Goal: Task Accomplishment & Management: Complete application form

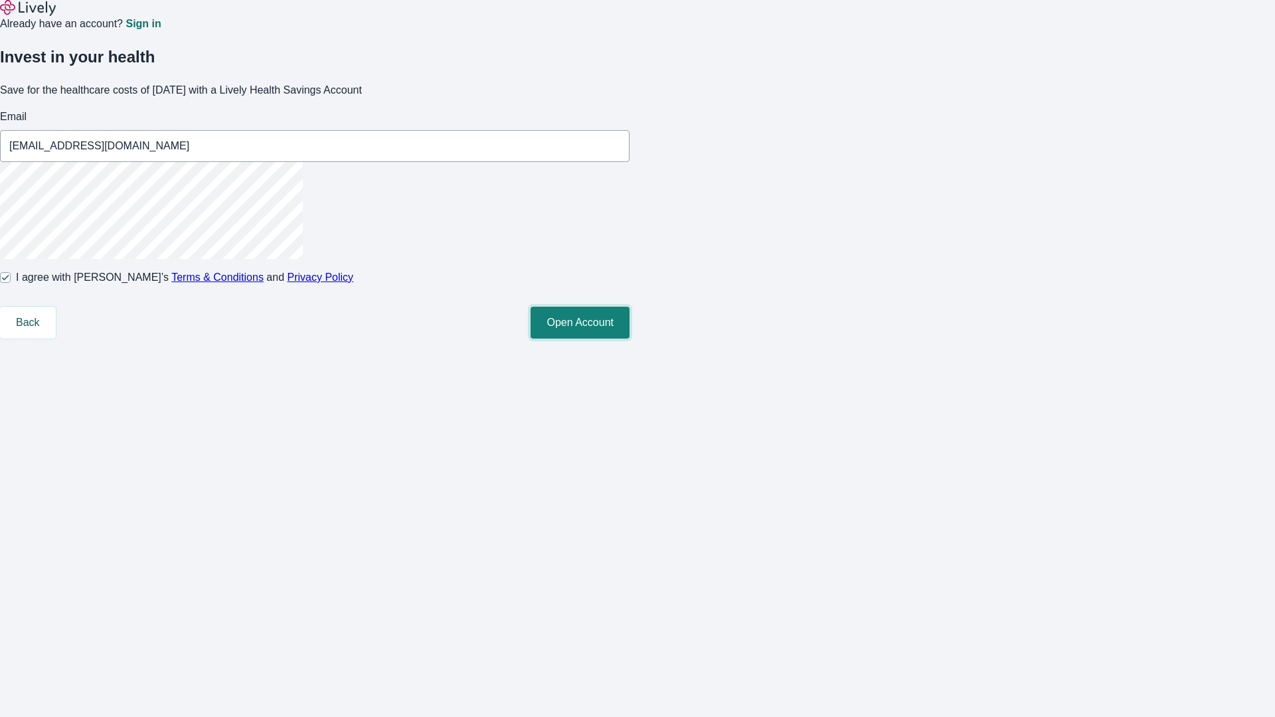
click at [630, 339] on button "Open Account" at bounding box center [580, 323] width 99 height 32
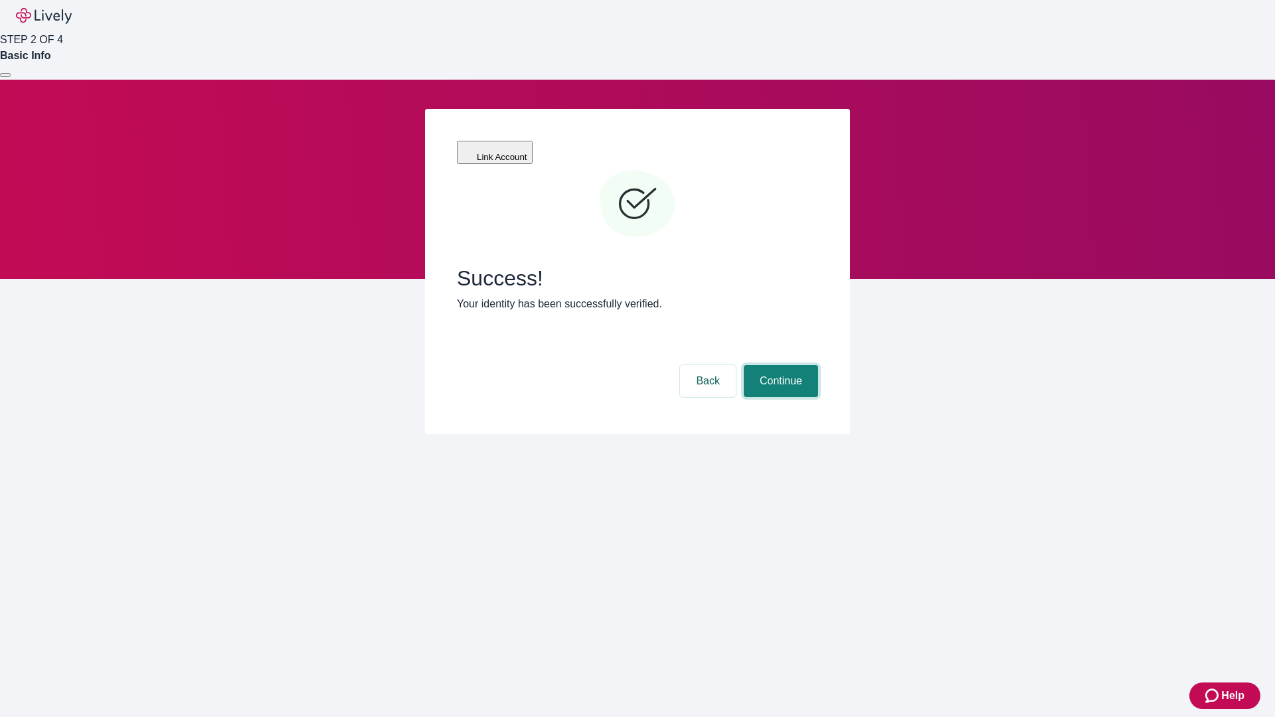
click at [779, 365] on button "Continue" at bounding box center [781, 381] width 74 height 32
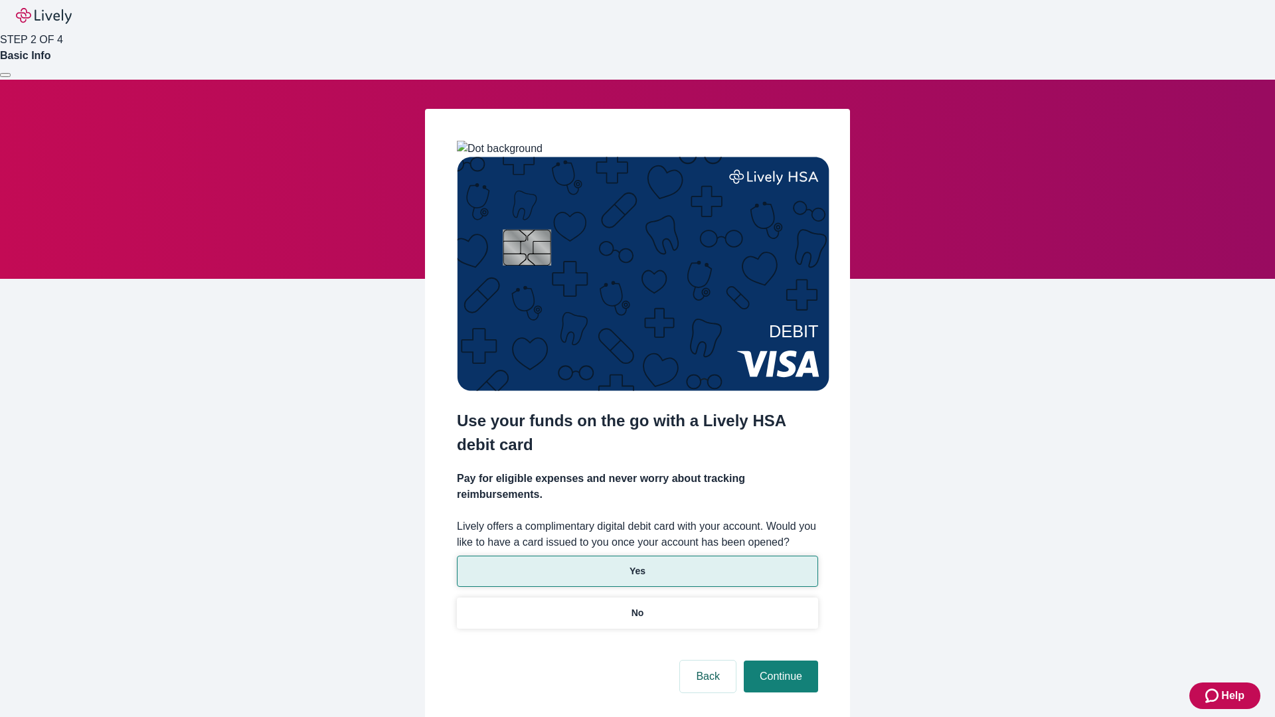
click at [637, 564] on p "Yes" at bounding box center [638, 571] width 16 height 14
click at [779, 661] on button "Continue" at bounding box center [781, 677] width 74 height 32
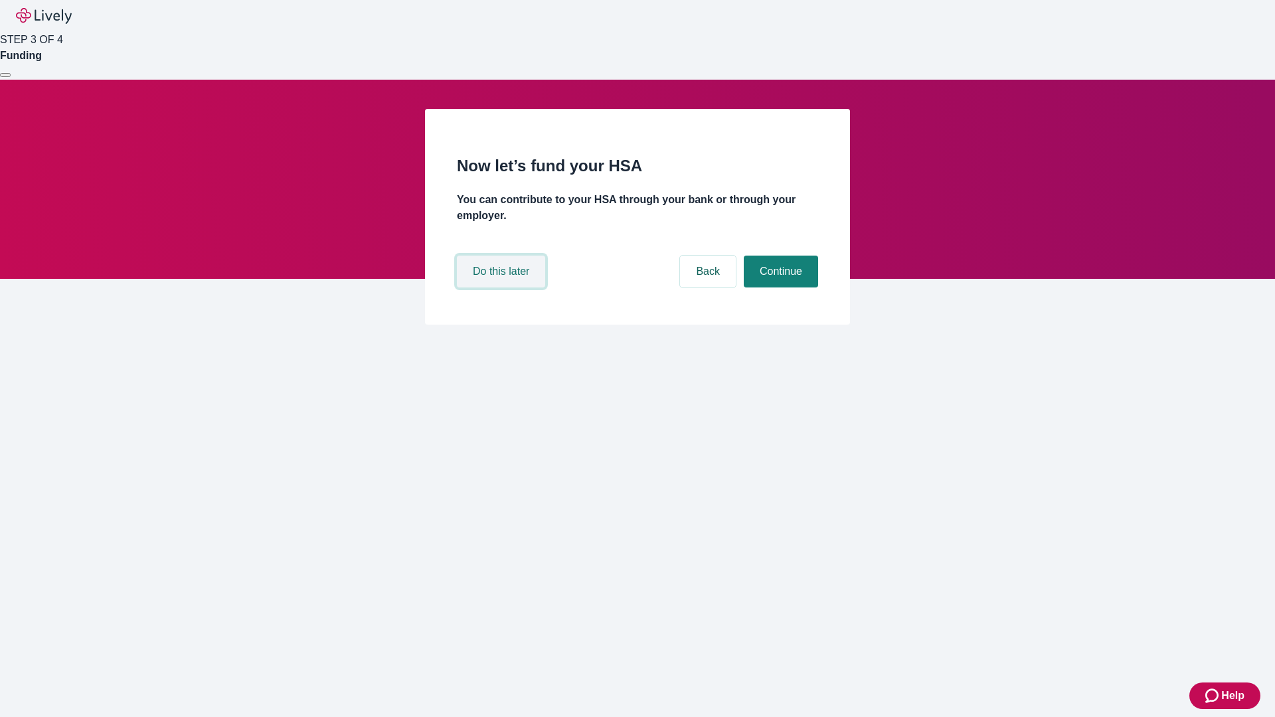
click at [503, 288] on button "Do this later" at bounding box center [501, 272] width 88 height 32
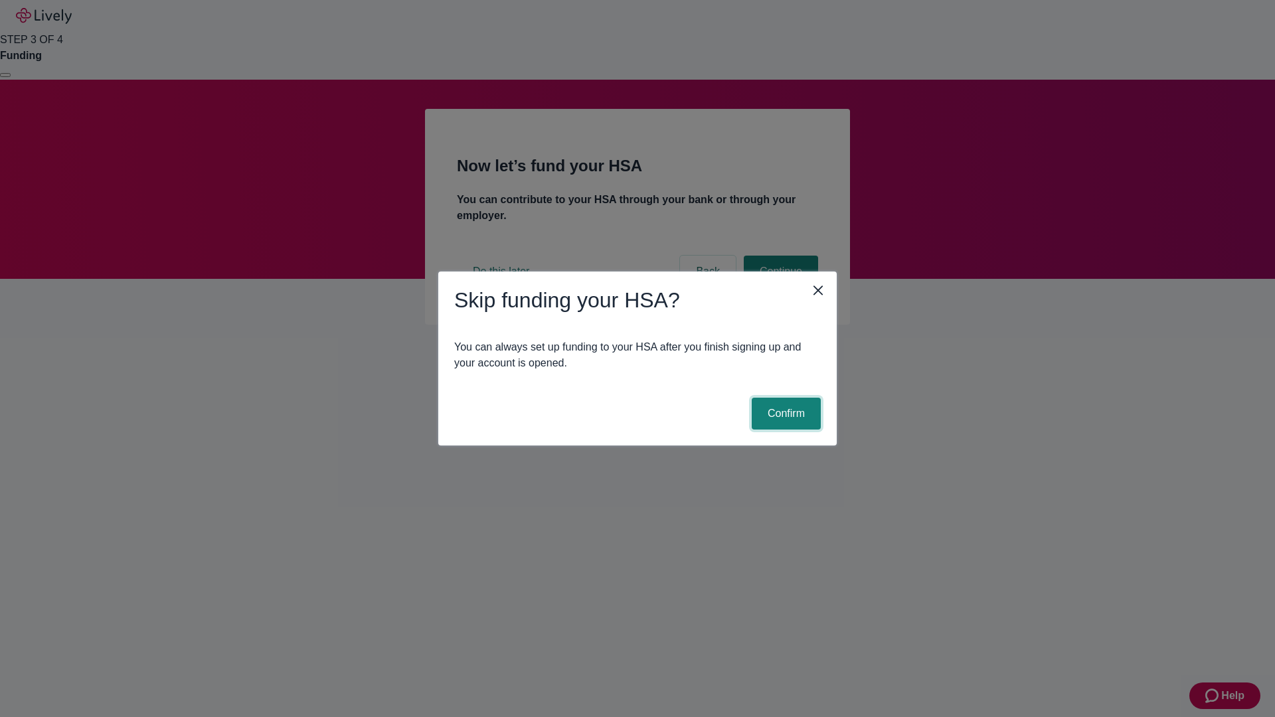
click at [784, 414] on button "Confirm" at bounding box center [786, 414] width 69 height 32
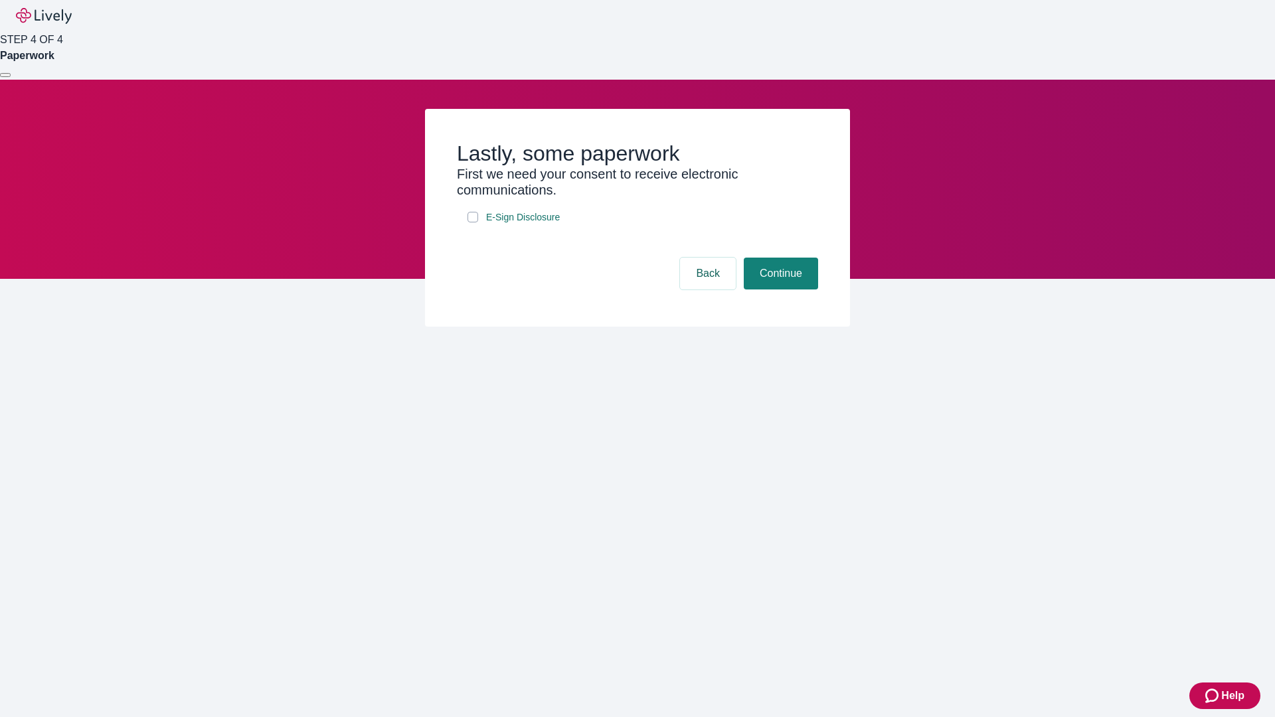
click at [473, 222] on input "E-Sign Disclosure" at bounding box center [472, 217] width 11 height 11
checkbox input "true"
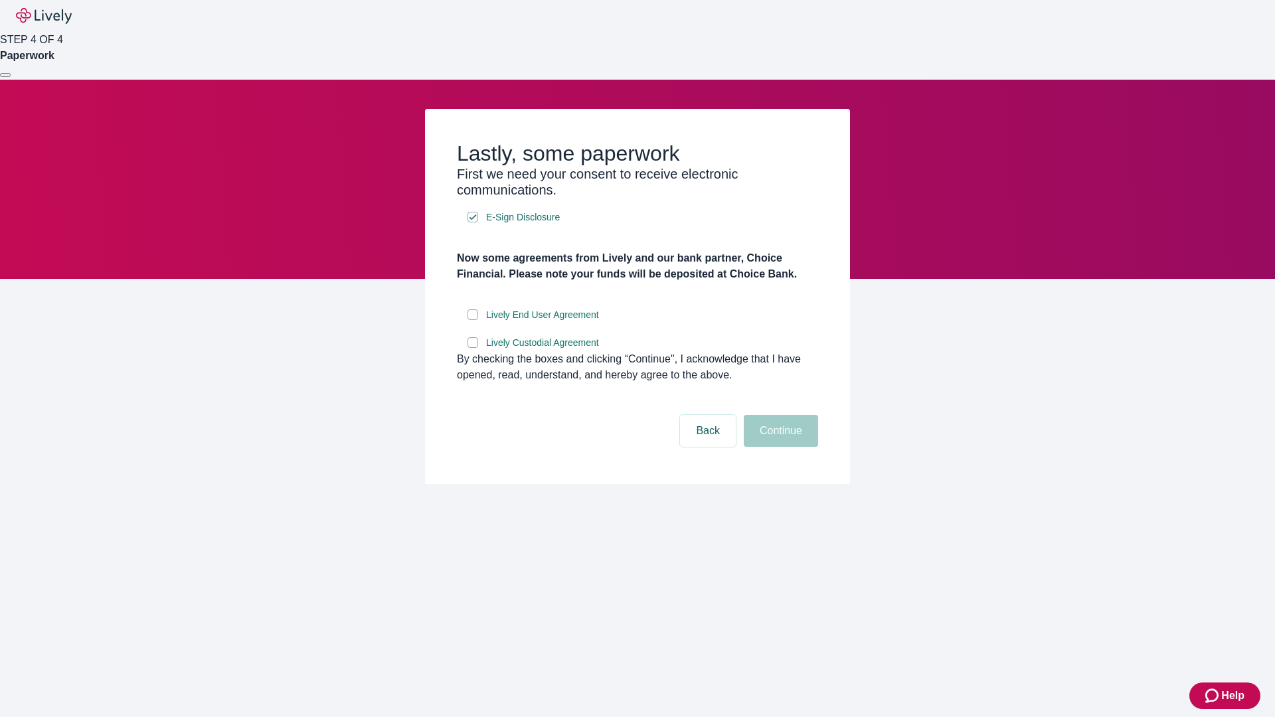
click at [473, 320] on input "Lively End User Agreement" at bounding box center [472, 314] width 11 height 11
checkbox input "true"
click at [473, 348] on input "Lively Custodial Agreement" at bounding box center [472, 342] width 11 height 11
checkbox input "true"
click at [779, 447] on button "Continue" at bounding box center [781, 431] width 74 height 32
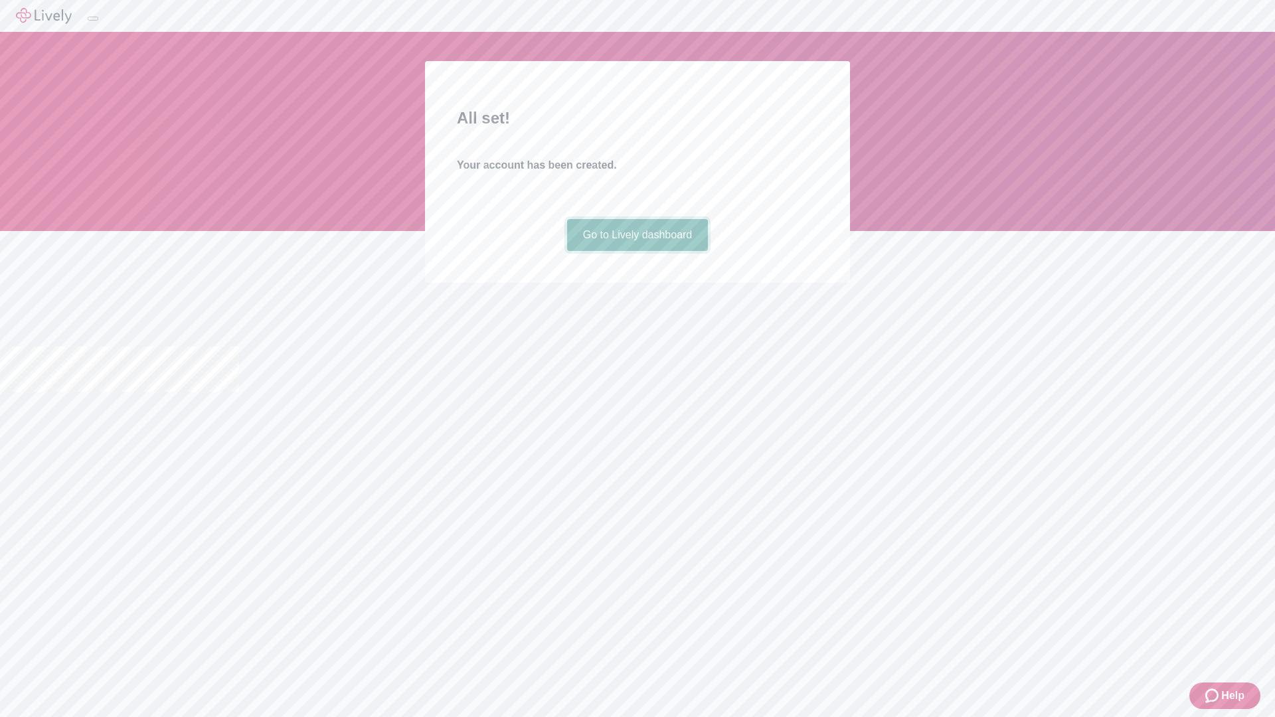
click at [637, 251] on link "Go to Lively dashboard" at bounding box center [637, 235] width 141 height 32
